Goal: Find specific page/section: Find specific page/section

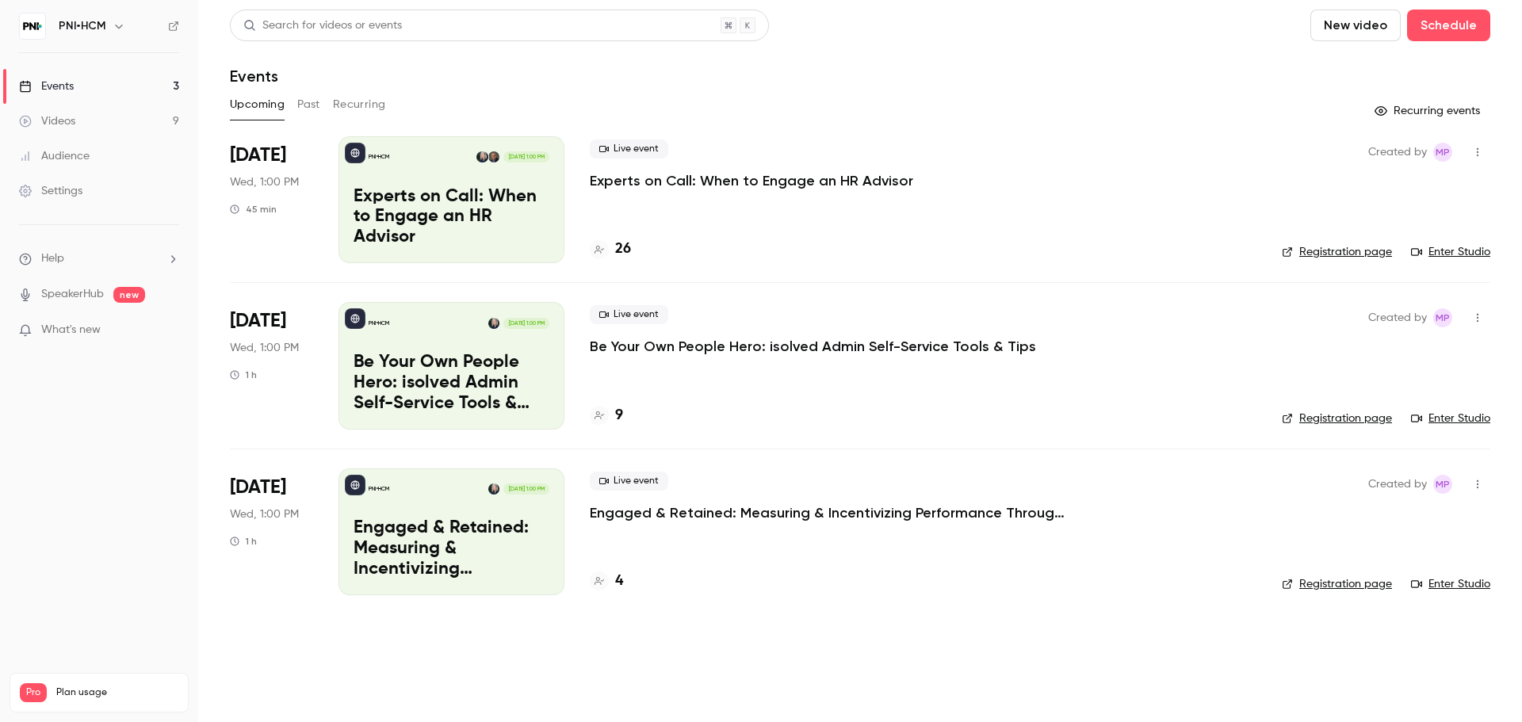
click at [926, 180] on div "Live event Experts on Call: When to Engage an HR Advisor" at bounding box center [923, 165] width 667 height 51
copy div "Experts on Call: When to Engage an HR Advisor"
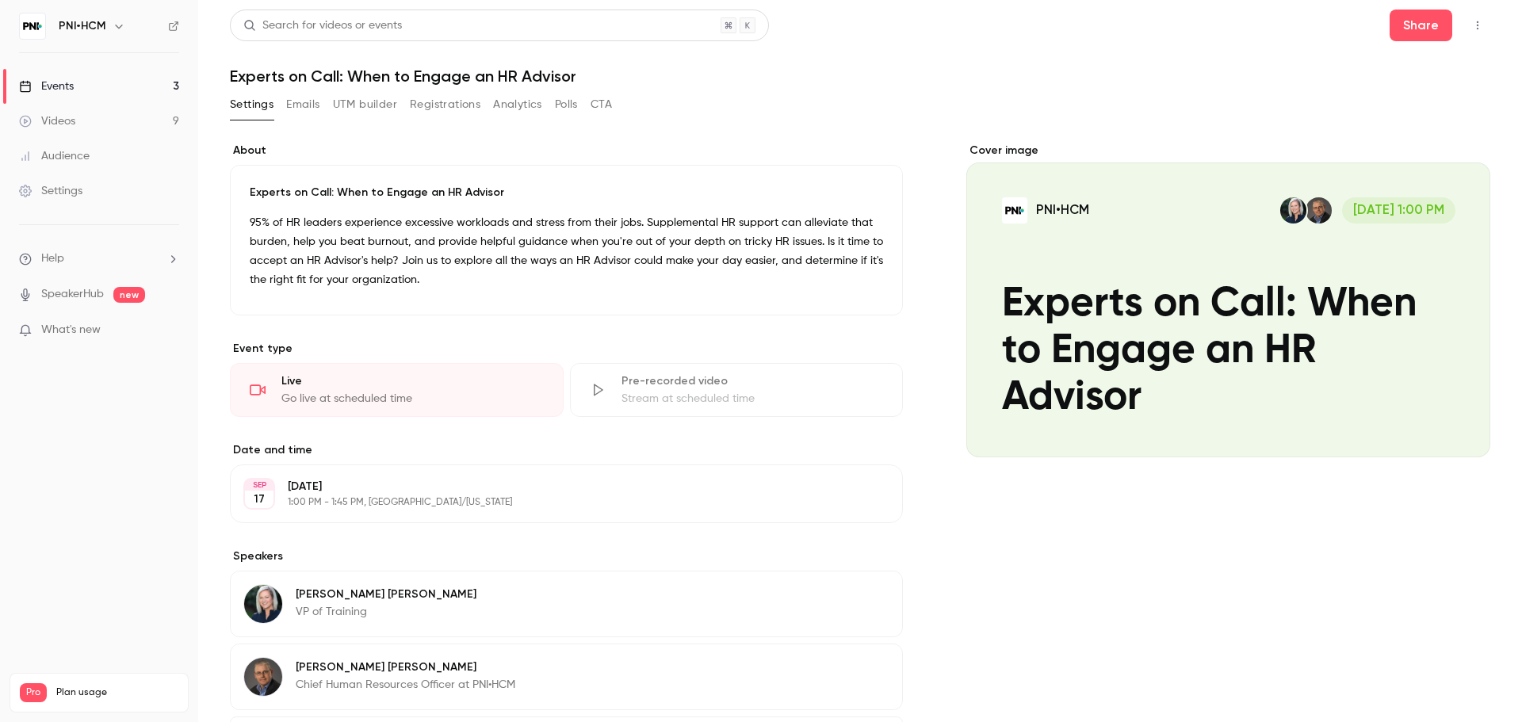
click at [105, 91] on link "Events 3" at bounding box center [99, 86] width 198 height 35
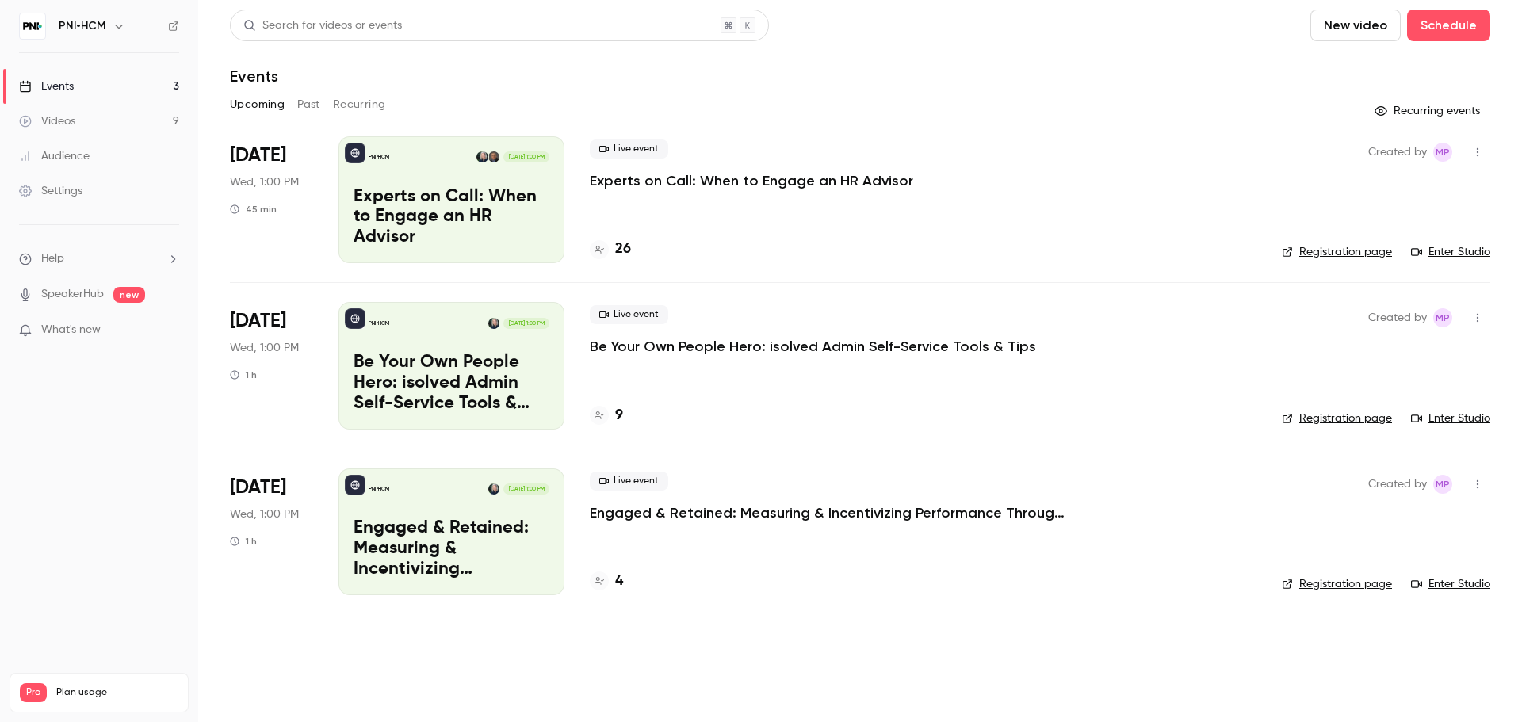
click at [902, 111] on div "Upcoming Past Recurring" at bounding box center [860, 104] width 1260 height 25
